Goal: Information Seeking & Learning: Learn about a topic

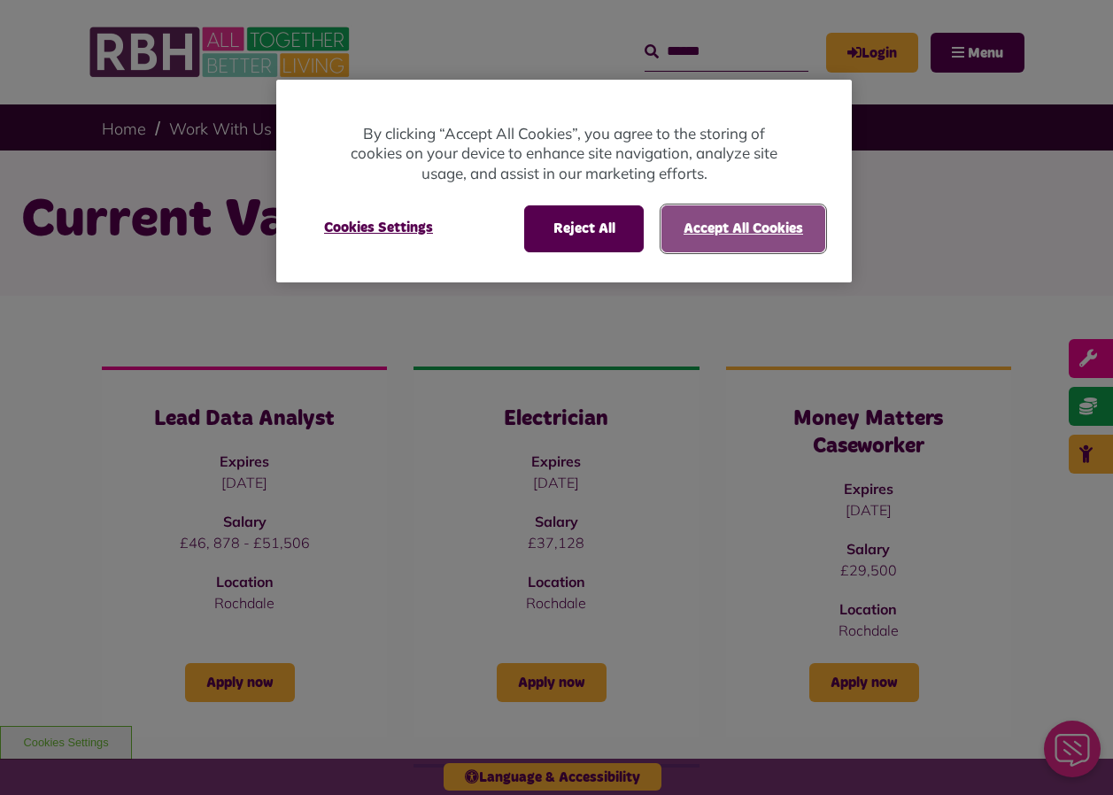
click at [753, 219] on button "Accept All Cookies" at bounding box center [743, 228] width 164 height 46
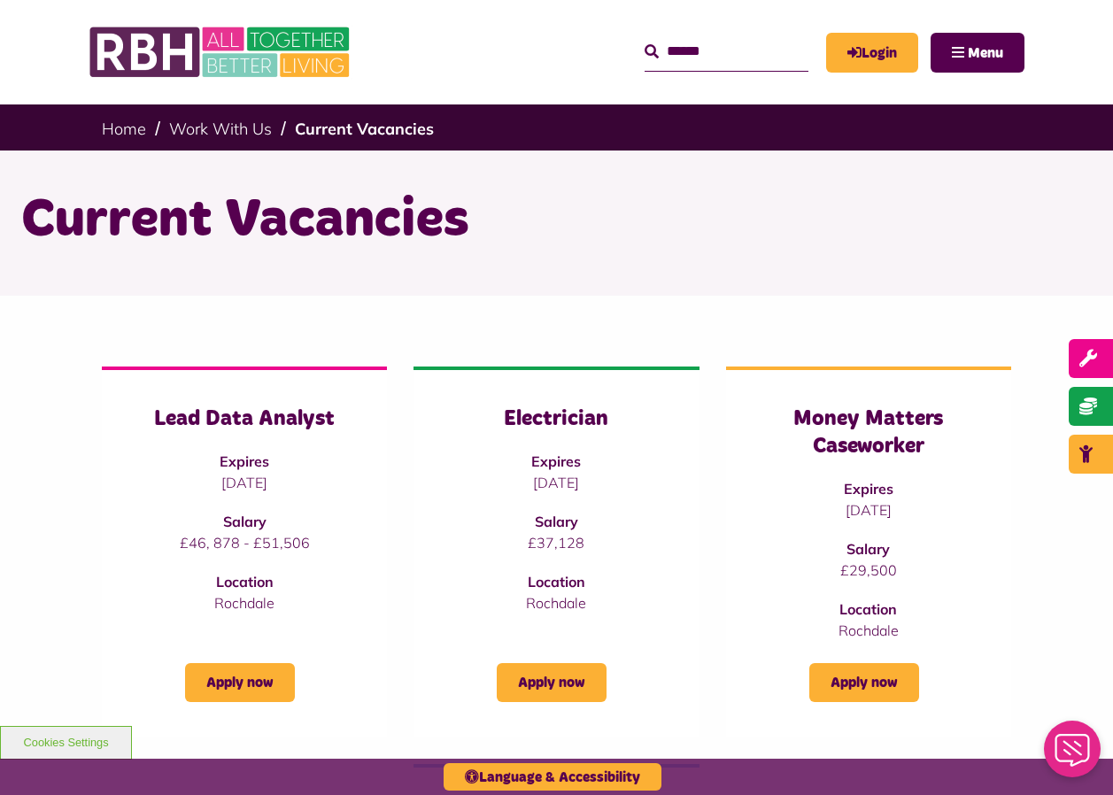
click at [646, 47] on input "Search" at bounding box center [726, 52] width 164 height 38
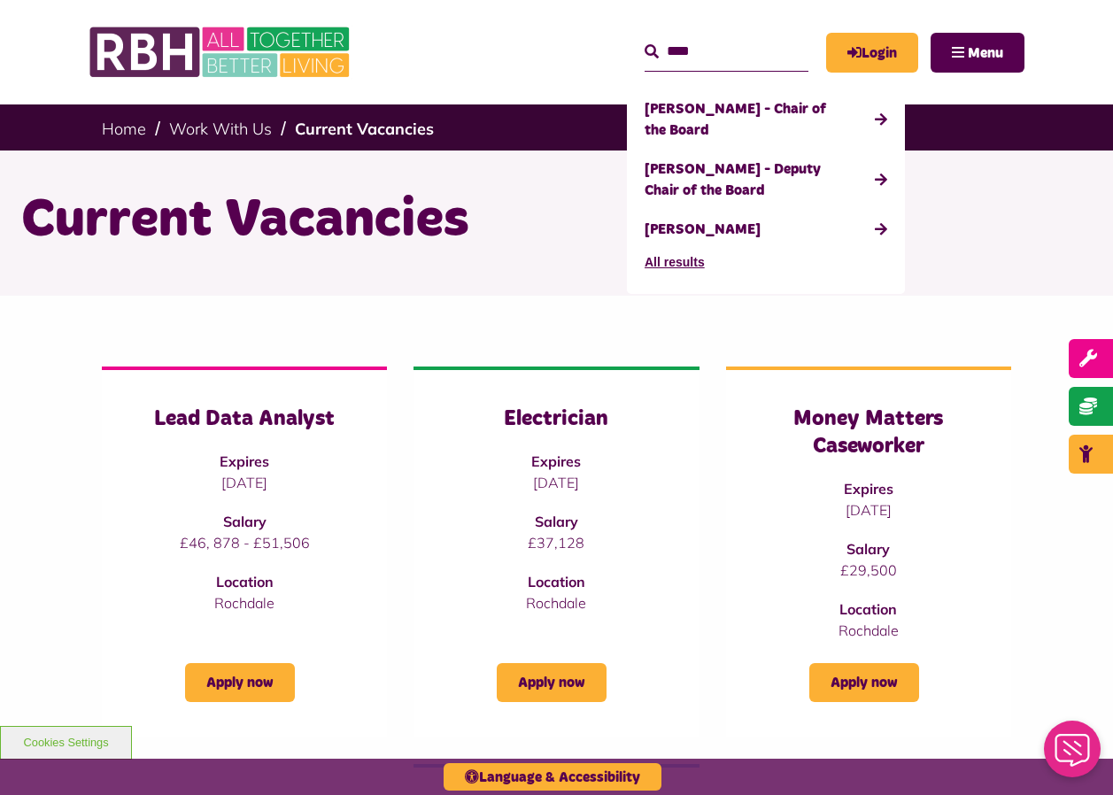
type input "****"
click at [644, 42] on button "Search" at bounding box center [651, 52] width 14 height 21
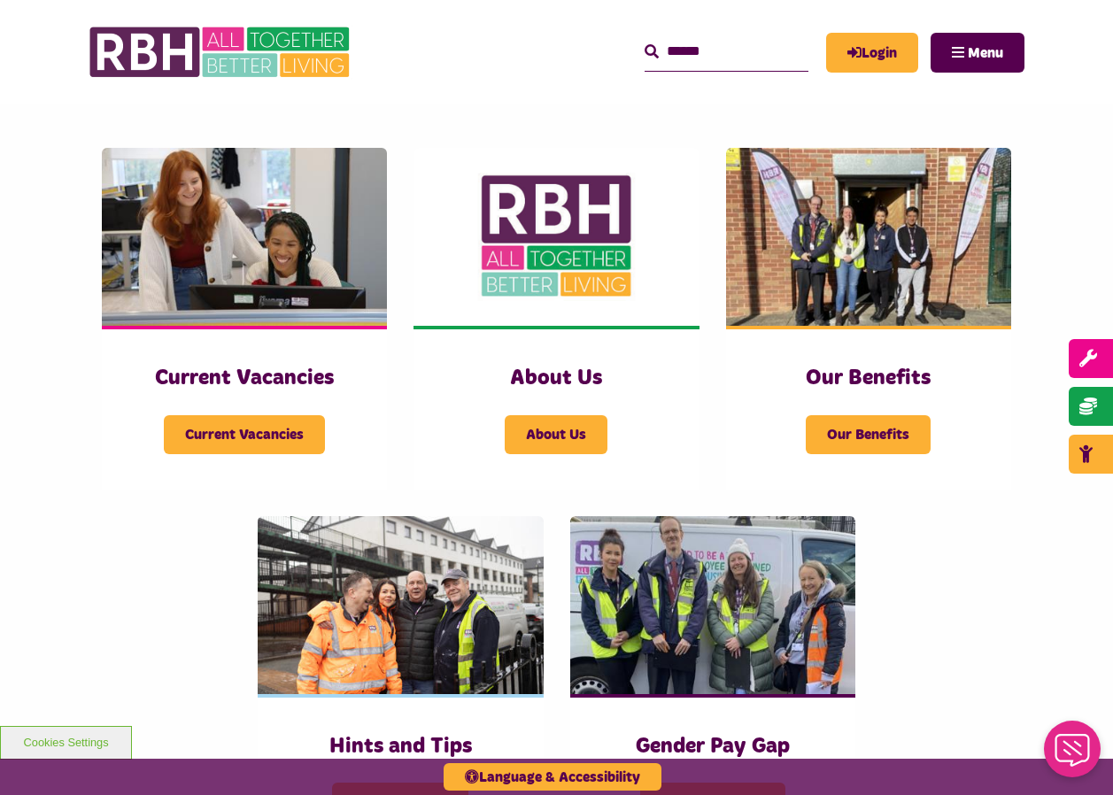
scroll to position [354, 0]
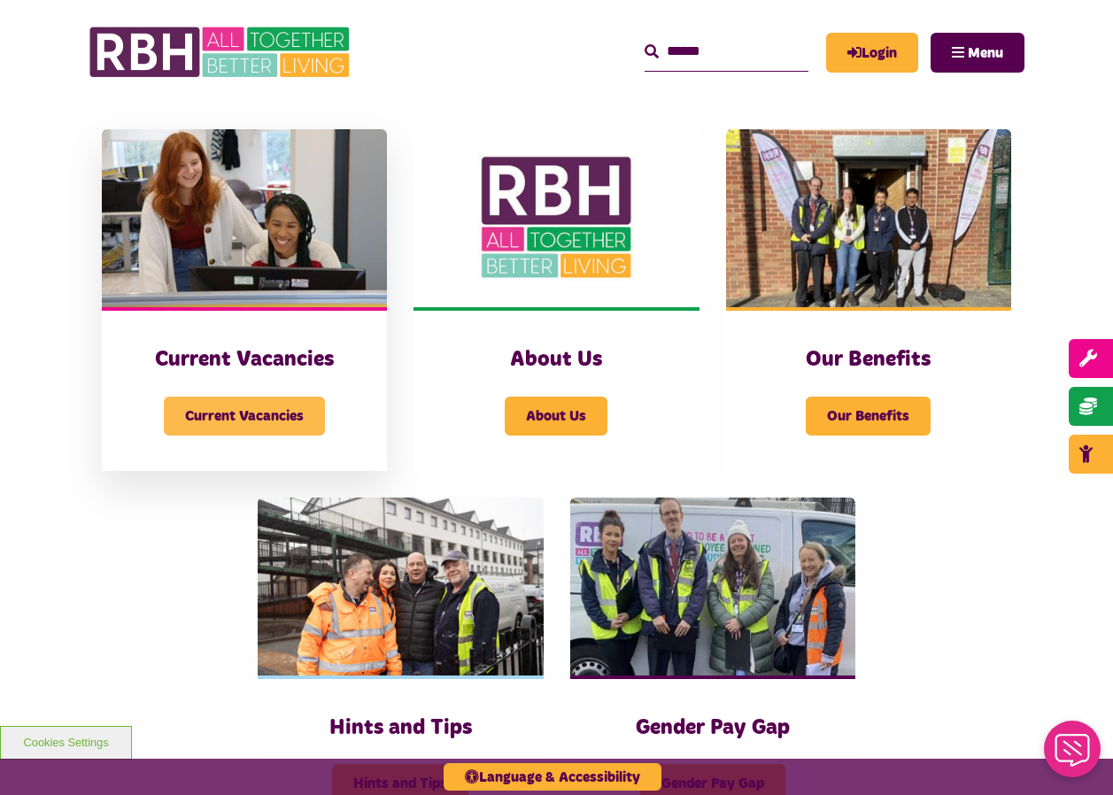
click at [281, 410] on span "Current Vacancies" at bounding box center [244, 416] width 161 height 39
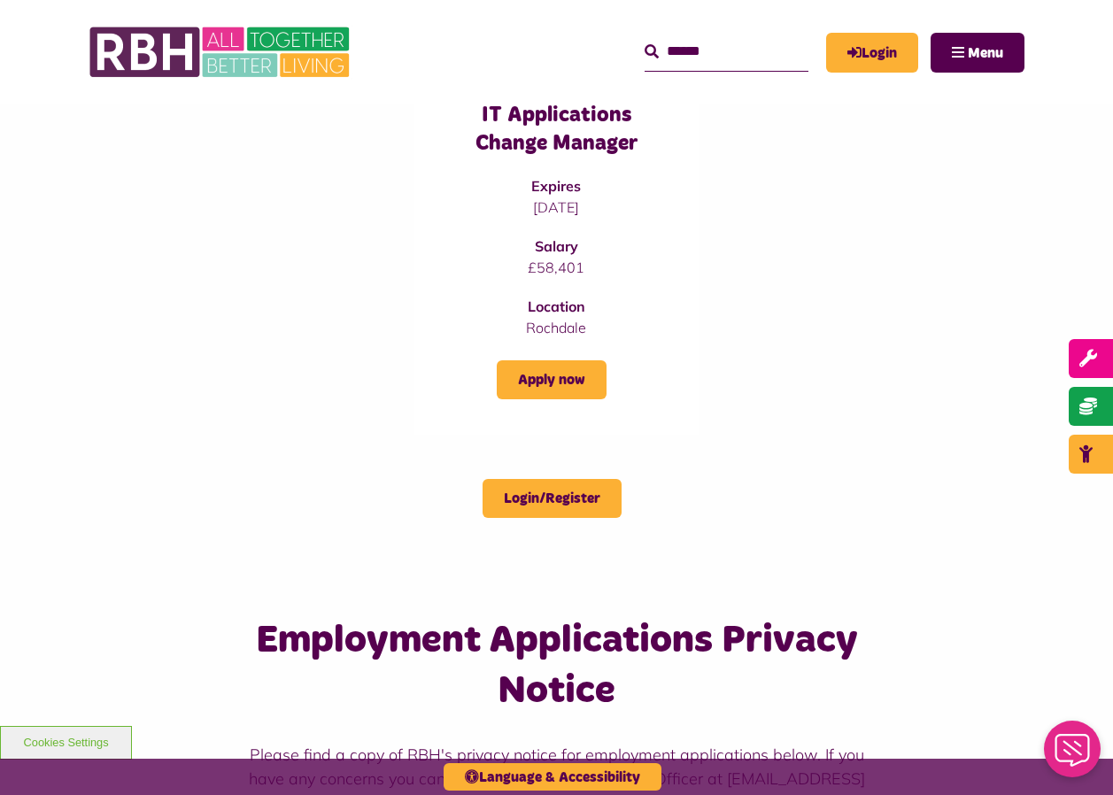
scroll to position [1062, 0]
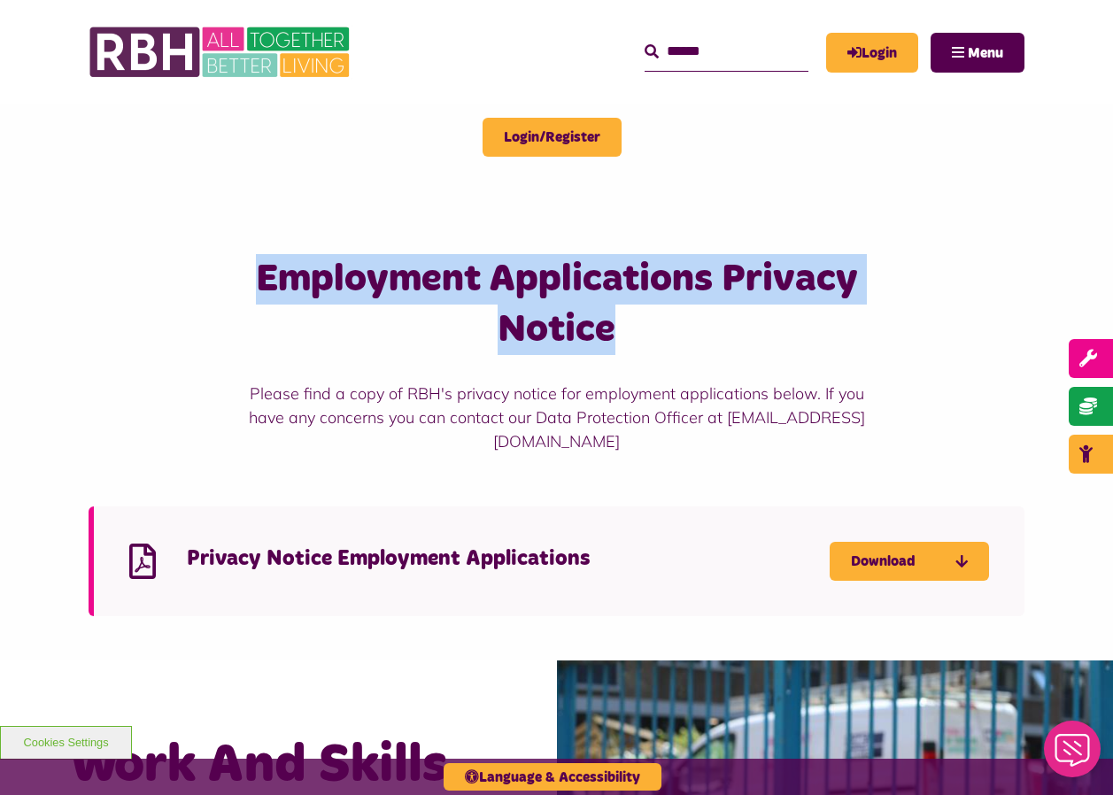
drag, startPoint x: 258, startPoint y: 282, endPoint x: 651, endPoint y: 329, distance: 395.8
click at [651, 329] on h3 "Employment Applications Privacy Notice" at bounding box center [556, 304] width 624 height 101
drag, startPoint x: 651, startPoint y: 329, endPoint x: 624, endPoint y: 336, distance: 27.5
click at [624, 336] on h3 "Employment Applications Privacy Notice" at bounding box center [556, 304] width 624 height 101
drag, startPoint x: 624, startPoint y: 336, endPoint x: 377, endPoint y: 289, distance: 251.4
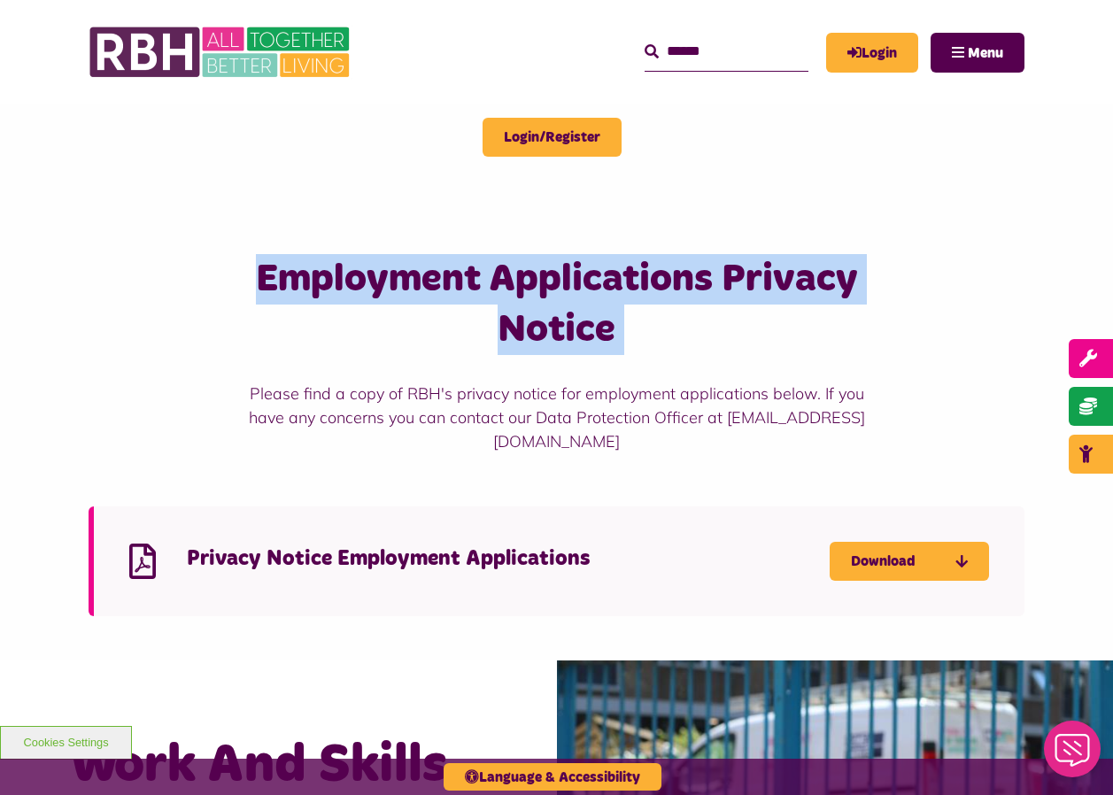
click at [377, 289] on h3 "Employment Applications Privacy Notice" at bounding box center [556, 304] width 624 height 101
drag, startPoint x: 377, startPoint y: 289, endPoint x: 341, endPoint y: 303, distance: 38.6
click at [341, 303] on h3 "Employment Applications Privacy Notice" at bounding box center [556, 304] width 624 height 101
drag, startPoint x: 255, startPoint y: 278, endPoint x: 628, endPoint y: 329, distance: 376.2
click at [628, 329] on h3 "Employment Applications Privacy Notice" at bounding box center [556, 304] width 624 height 101
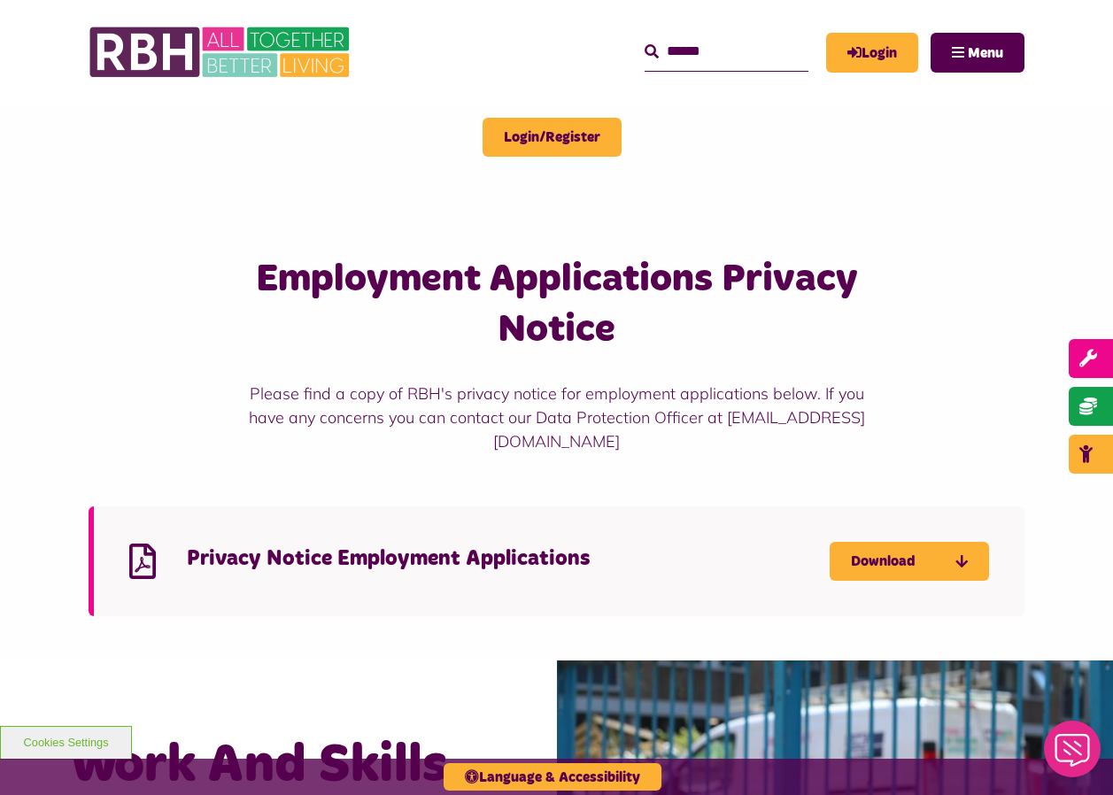
drag, startPoint x: 628, startPoint y: 329, endPoint x: 733, endPoint y: 360, distance: 109.8
click at [733, 360] on div "Employment Applications Privacy Notice Please find a copy of RBH's privacy noti…" at bounding box center [556, 353] width 624 height 199
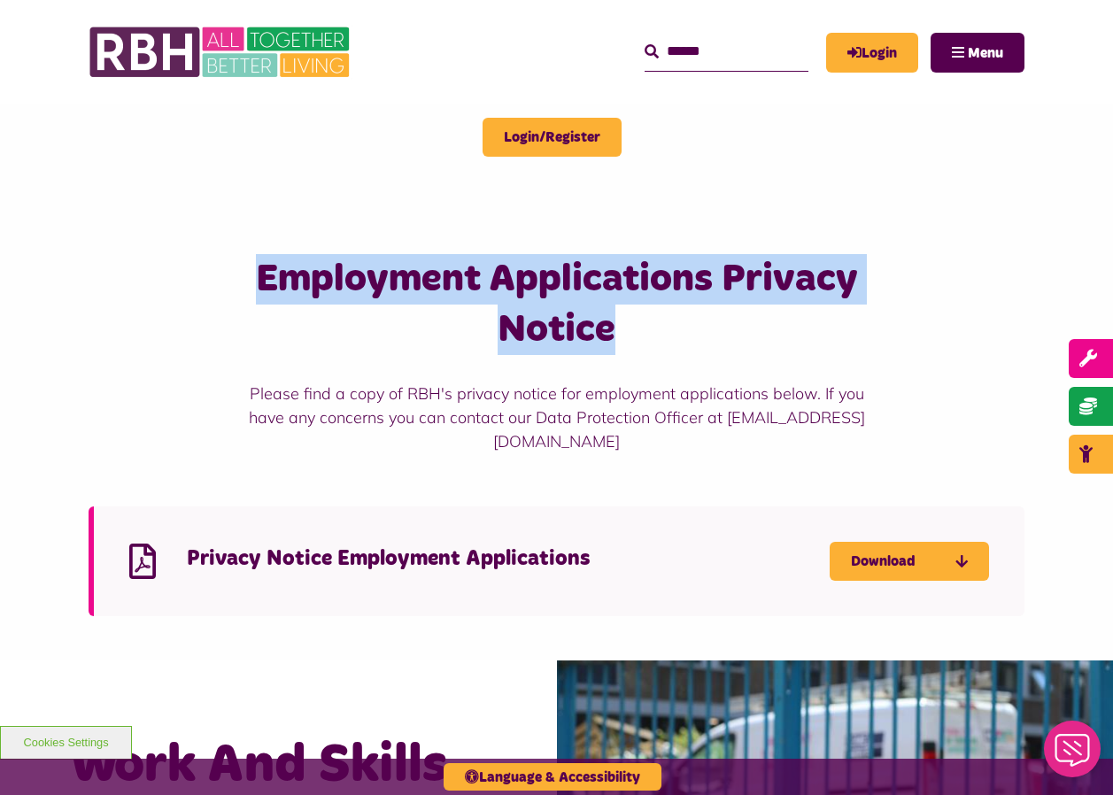
drag, startPoint x: 258, startPoint y: 271, endPoint x: 805, endPoint y: 317, distance: 548.1
click at [805, 317] on h3 "Employment Applications Privacy Notice" at bounding box center [556, 304] width 624 height 101
drag, startPoint x: 805, startPoint y: 317, endPoint x: 658, endPoint y: 328, distance: 147.4
click at [658, 328] on h3 "Employment Applications Privacy Notice" at bounding box center [556, 304] width 624 height 101
drag, startPoint x: 615, startPoint y: 331, endPoint x: 262, endPoint y: 284, distance: 356.3
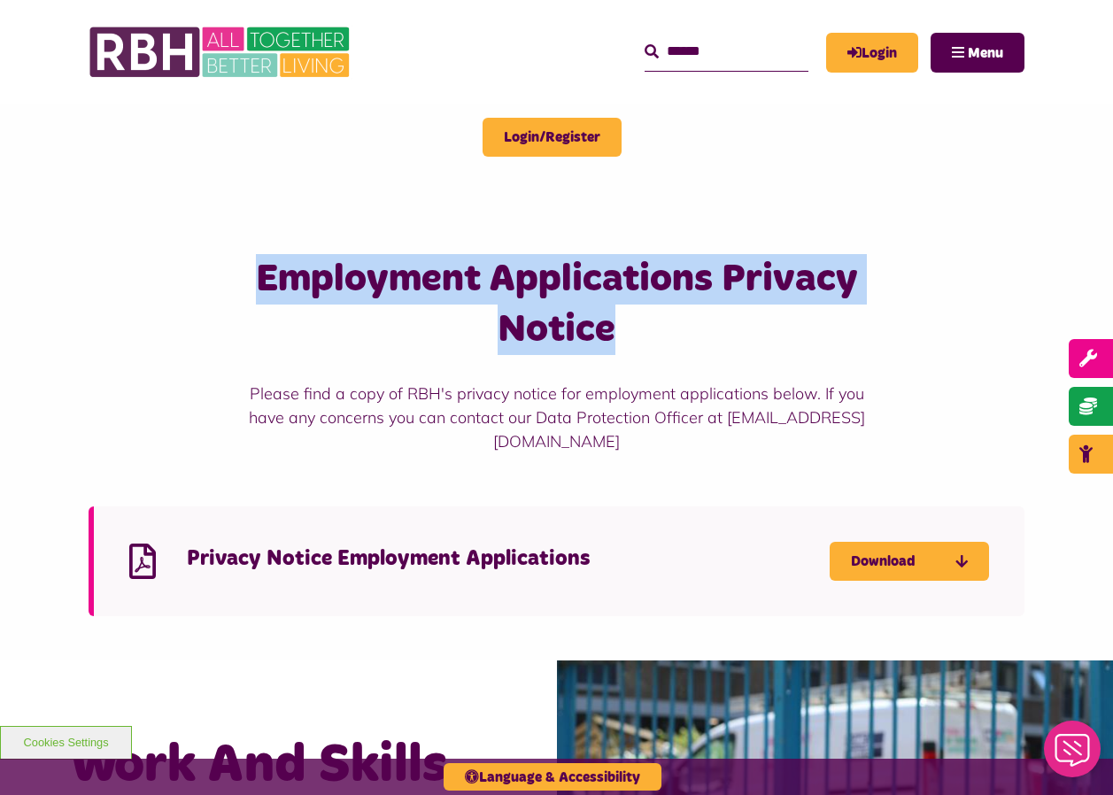
click at [262, 284] on h3 "Employment Applications Privacy Notice" at bounding box center [556, 304] width 624 height 101
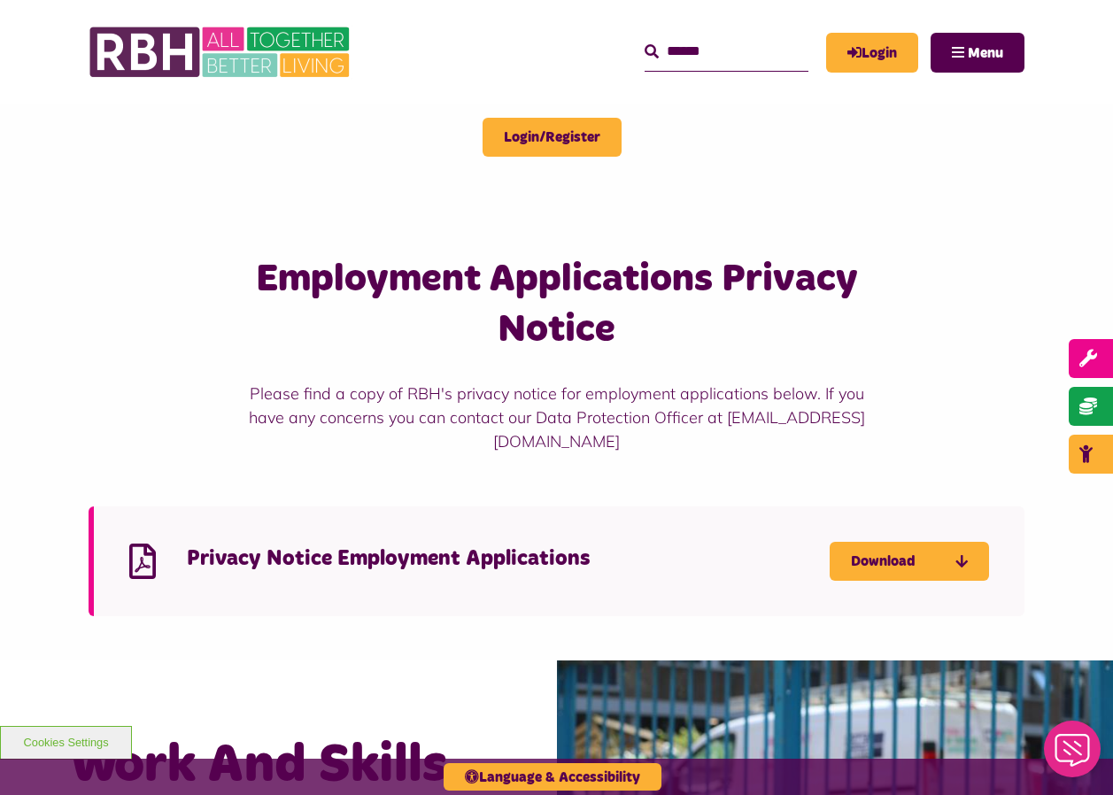
drag, startPoint x: 262, startPoint y: 284, endPoint x: 233, endPoint y: 223, distance: 67.7
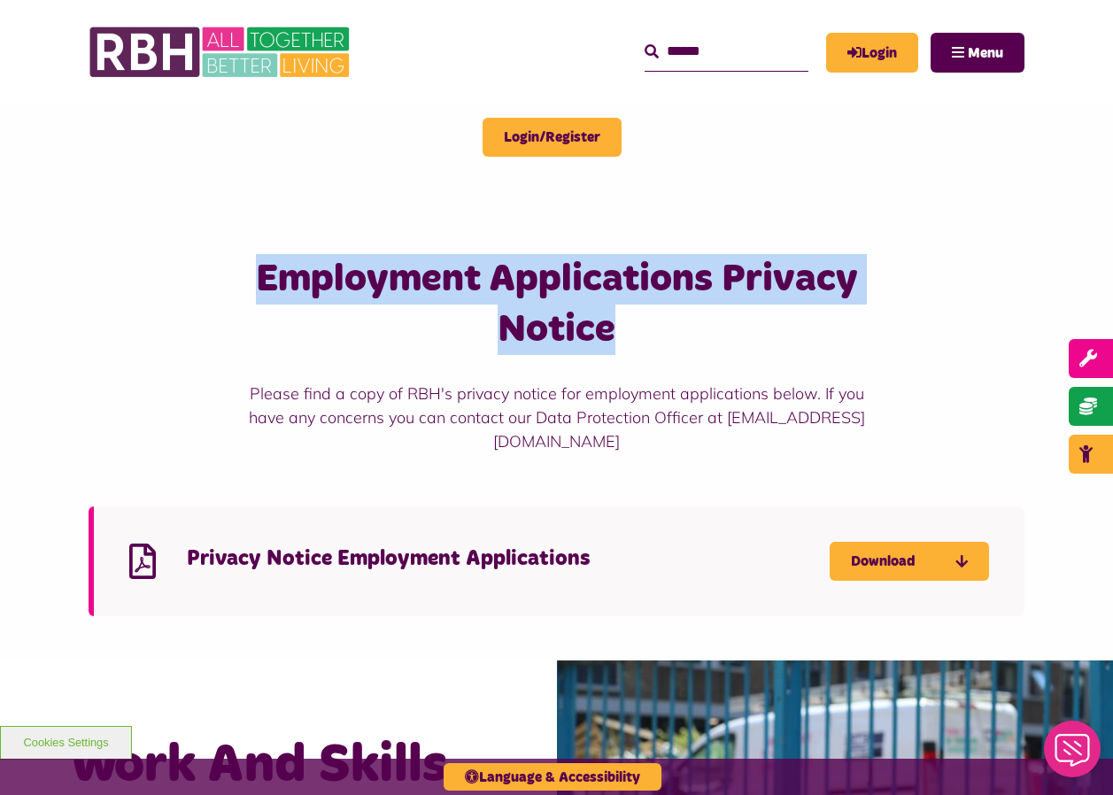
drag, startPoint x: 258, startPoint y: 269, endPoint x: 811, endPoint y: 312, distance: 554.9
click at [811, 312] on h3 "Employment Applications Privacy Notice" at bounding box center [556, 304] width 624 height 101
drag, startPoint x: 811, startPoint y: 312, endPoint x: 640, endPoint y: 323, distance: 171.2
click at [640, 323] on h3 "Employment Applications Privacy Notice" at bounding box center [556, 304] width 624 height 101
drag, startPoint x: 619, startPoint y: 330, endPoint x: 262, endPoint y: 264, distance: 362.8
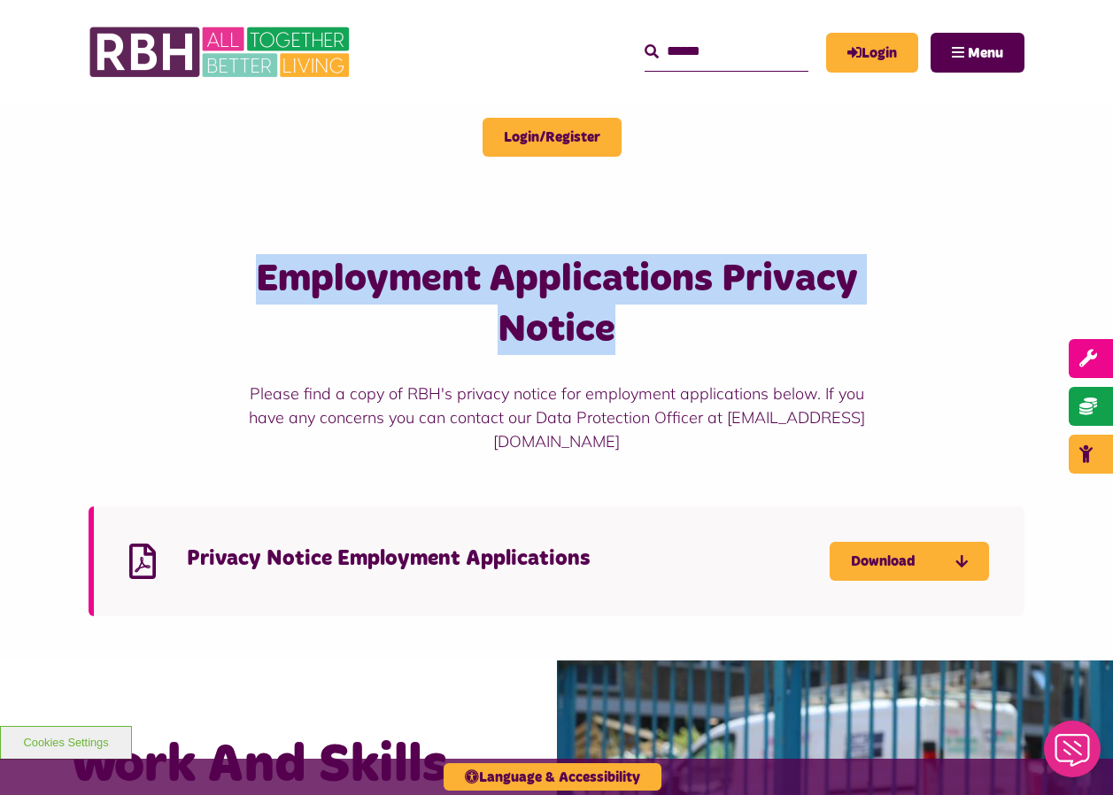
click at [262, 264] on h3 "Employment Applications Privacy Notice" at bounding box center [556, 304] width 624 height 101
drag, startPoint x: 262, startPoint y: 264, endPoint x: 235, endPoint y: 258, distance: 27.1
click at [235, 258] on div "Employment Applications Privacy Notice Please find a copy of RBH's privacy noti…" at bounding box center [557, 353] width 936 height 199
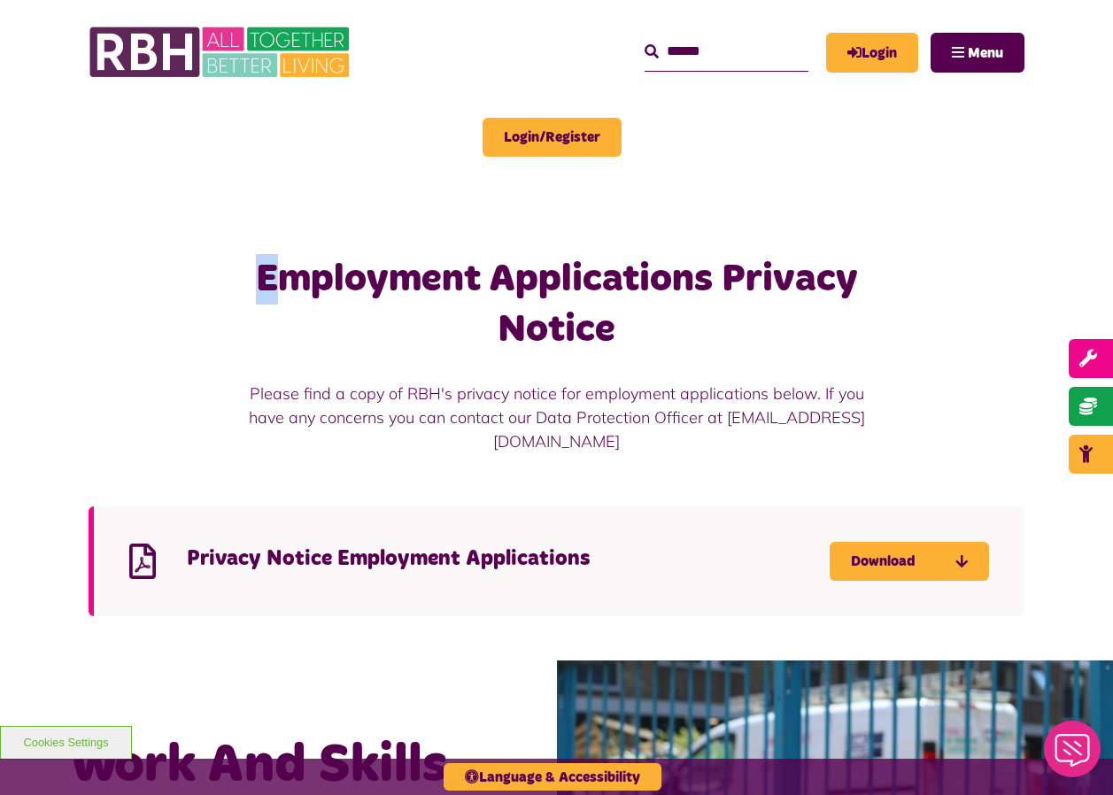
drag, startPoint x: 246, startPoint y: 273, endPoint x: 269, endPoint y: 273, distance: 23.0
click at [269, 273] on h3 "Employment Applications Privacy Notice" at bounding box center [556, 304] width 624 height 101
